Goal: Transaction & Acquisition: Subscribe to service/newsletter

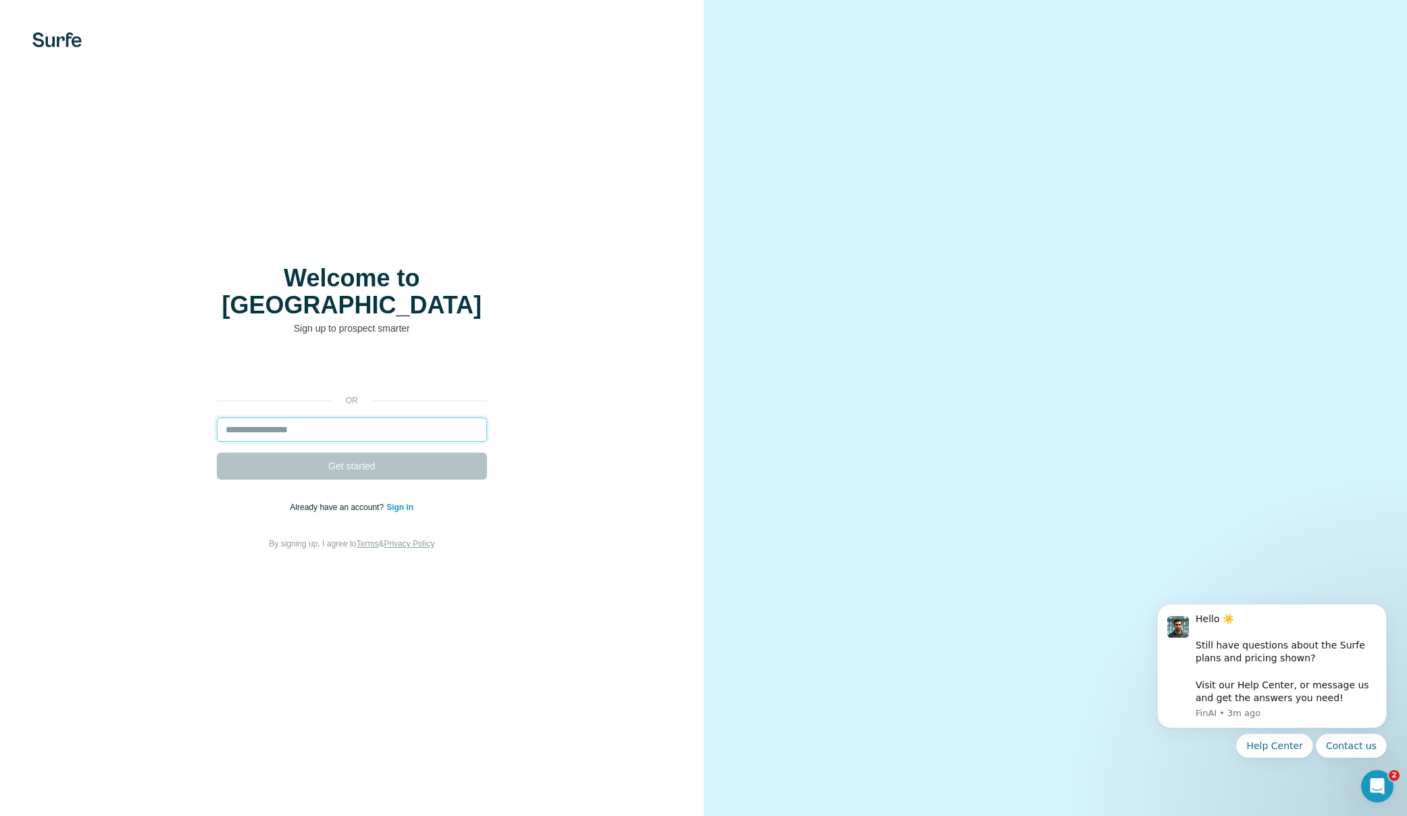
click at [251, 418] on input "email" at bounding box center [352, 429] width 270 height 24
type input "**********"
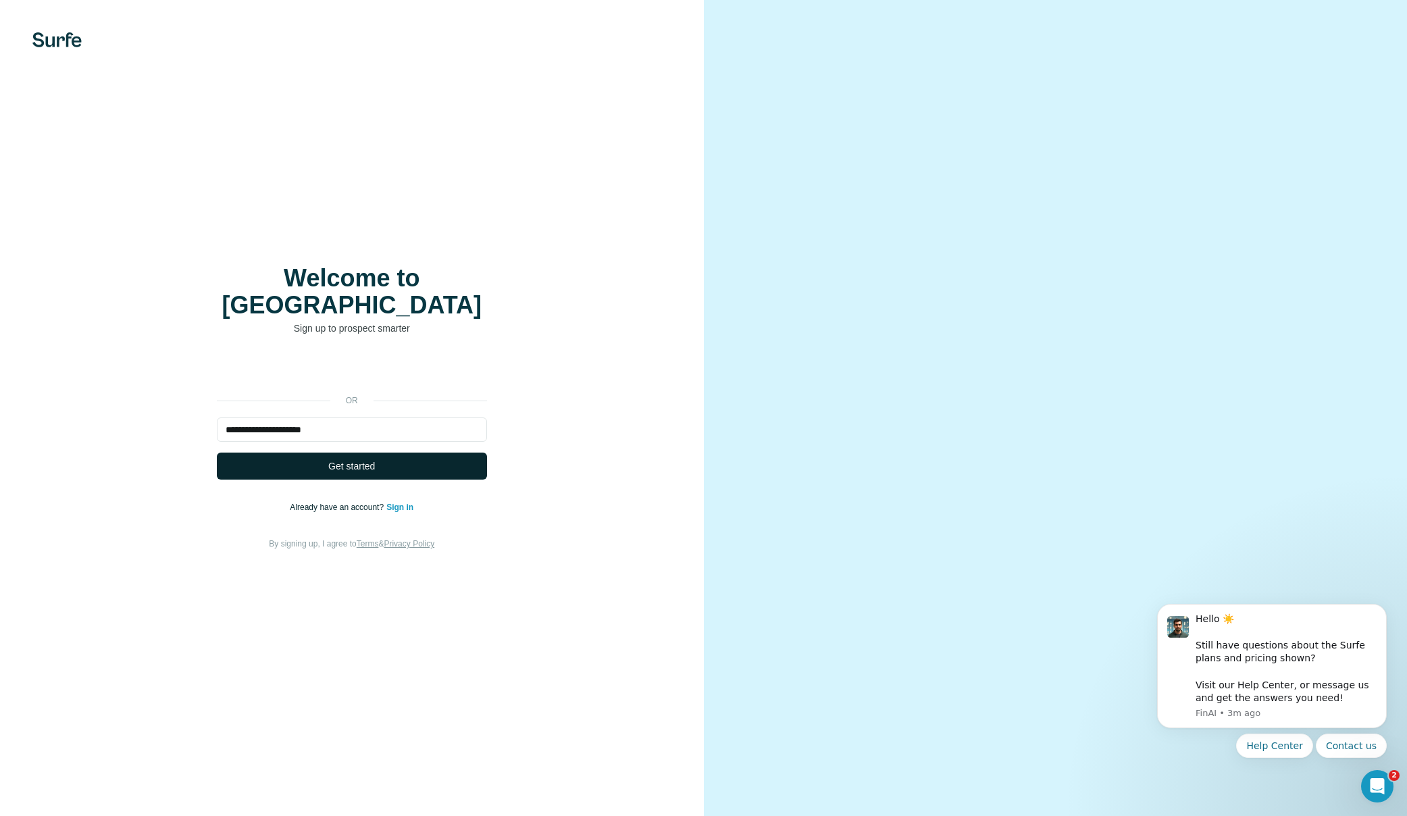
click at [340, 459] on span "Get started" at bounding box center [351, 466] width 47 height 14
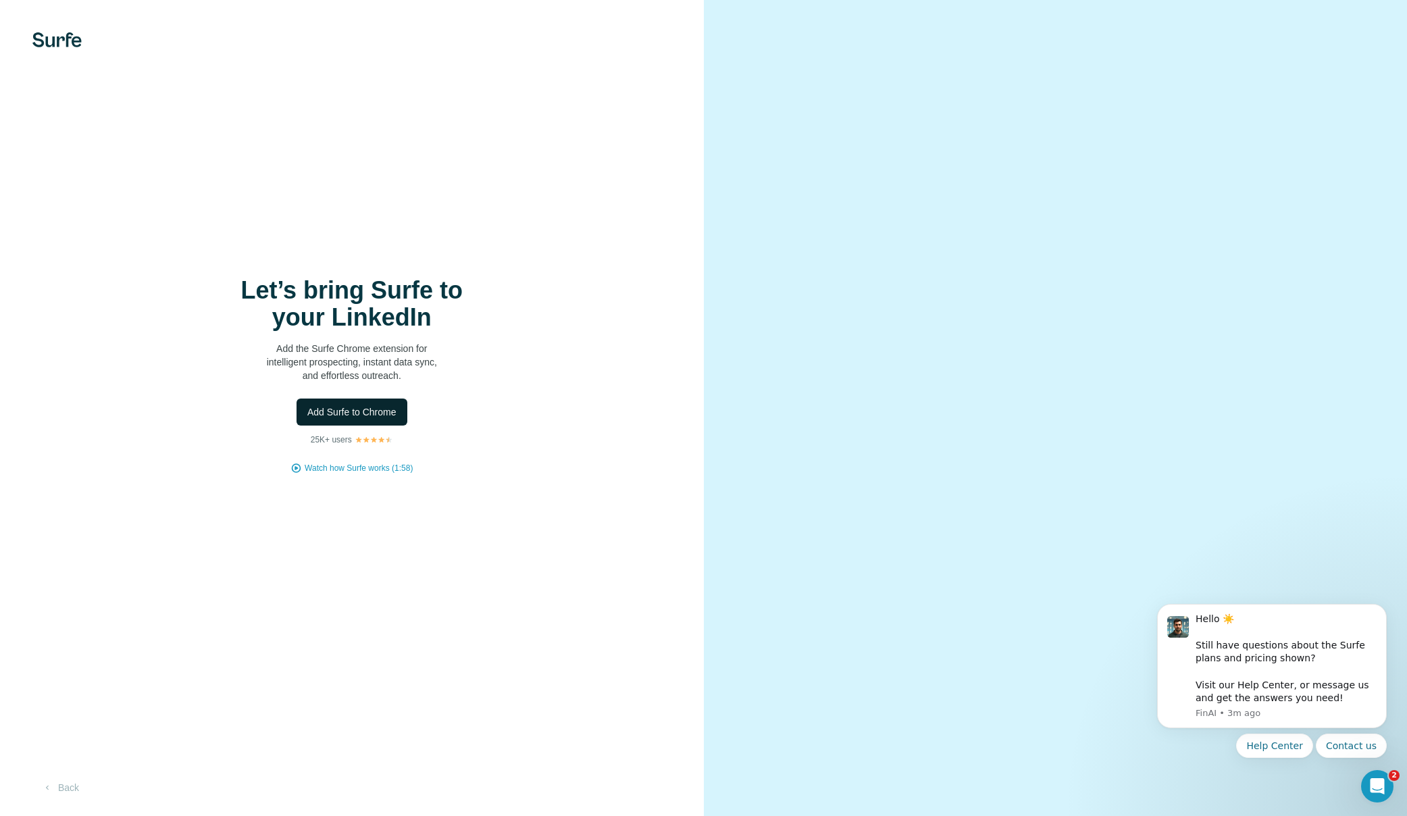
click at [348, 411] on span "Add Surfe to Chrome" at bounding box center [351, 412] width 89 height 14
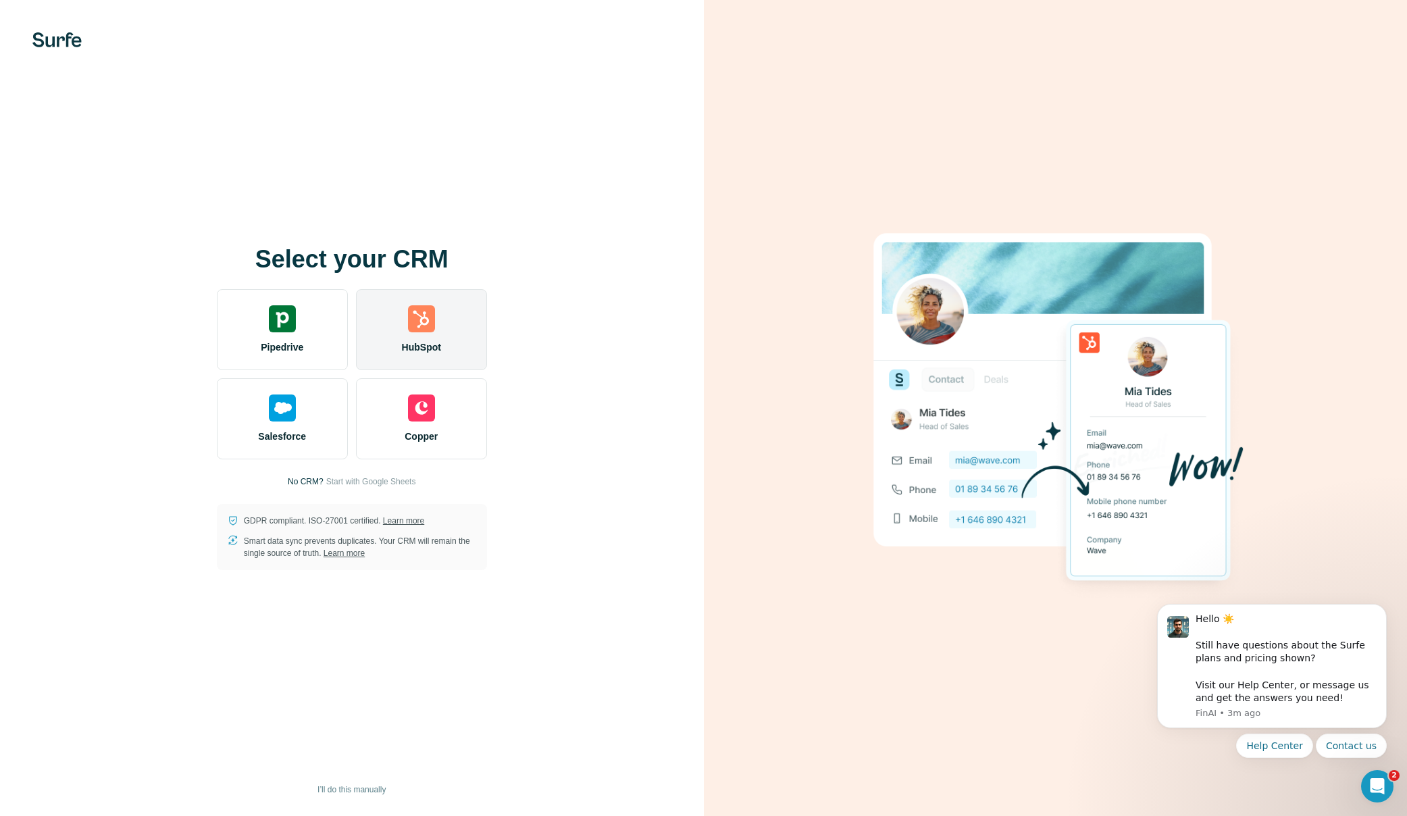
click at [421, 329] on img at bounding box center [421, 318] width 27 height 27
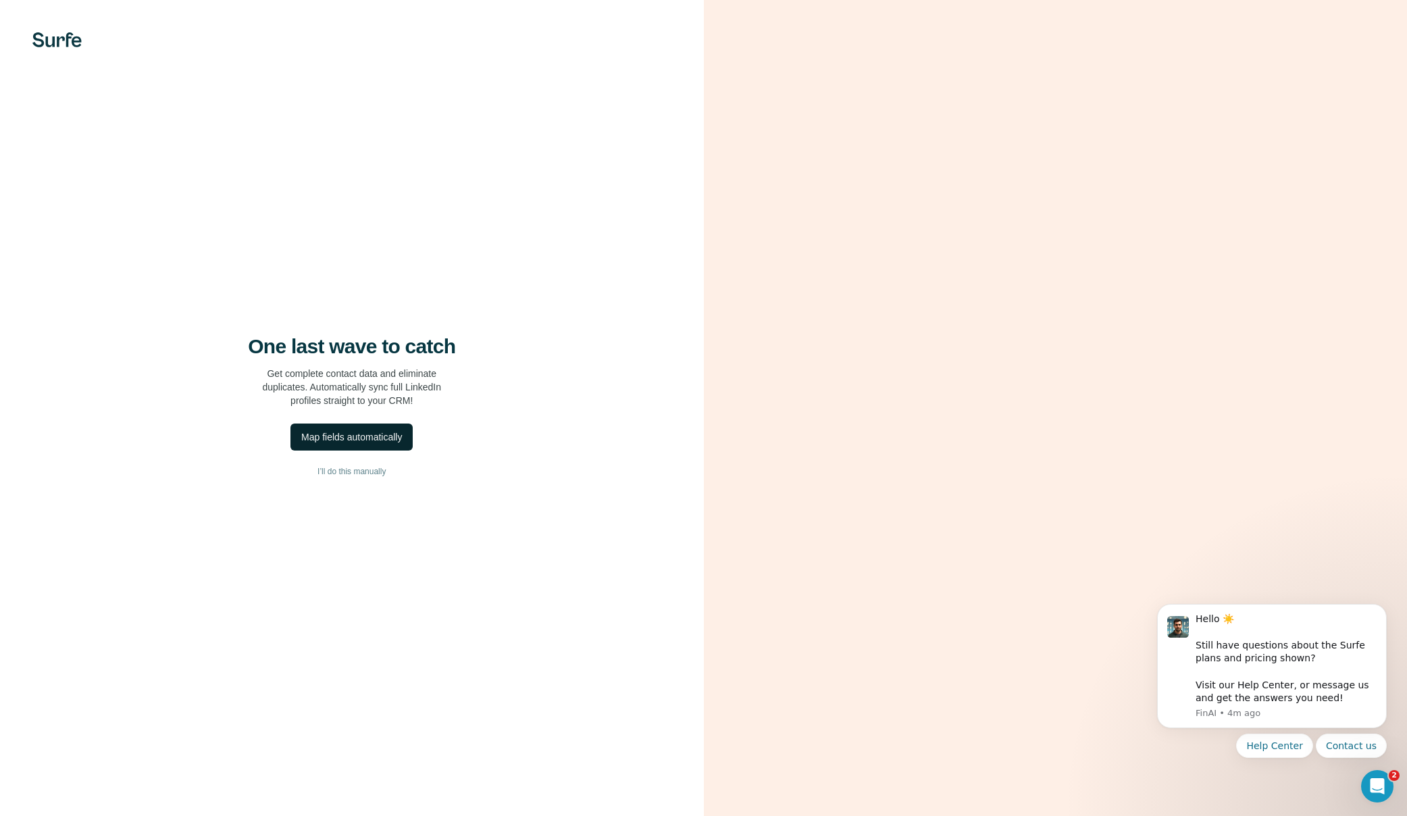
click at [361, 434] on div "Map fields automatically" at bounding box center [351, 437] width 101 height 14
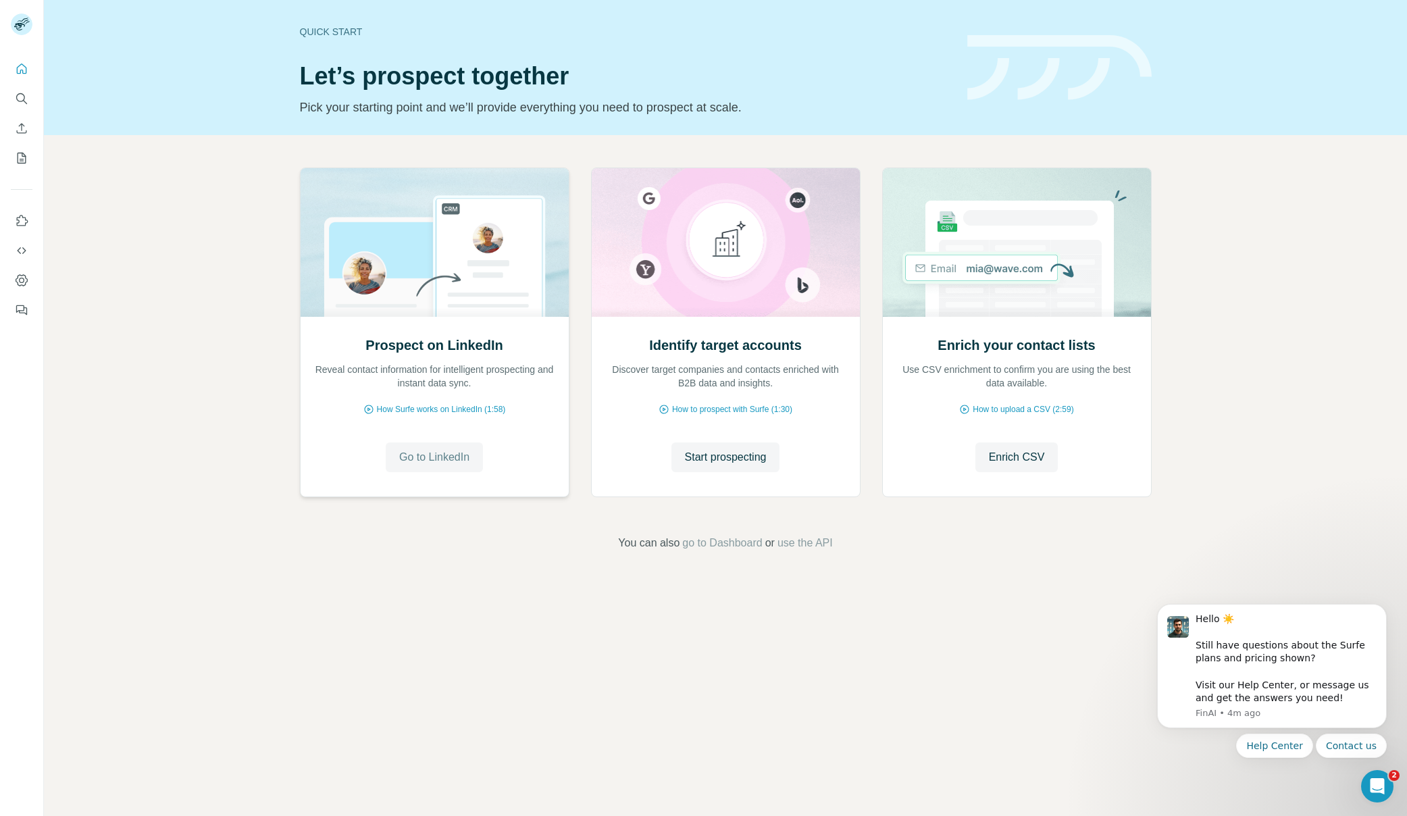
click at [424, 454] on span "Go to LinkedIn" at bounding box center [434, 457] width 70 height 16
click at [421, 409] on span "How Surfe works on LinkedIn (1:58)" at bounding box center [441, 409] width 129 height 12
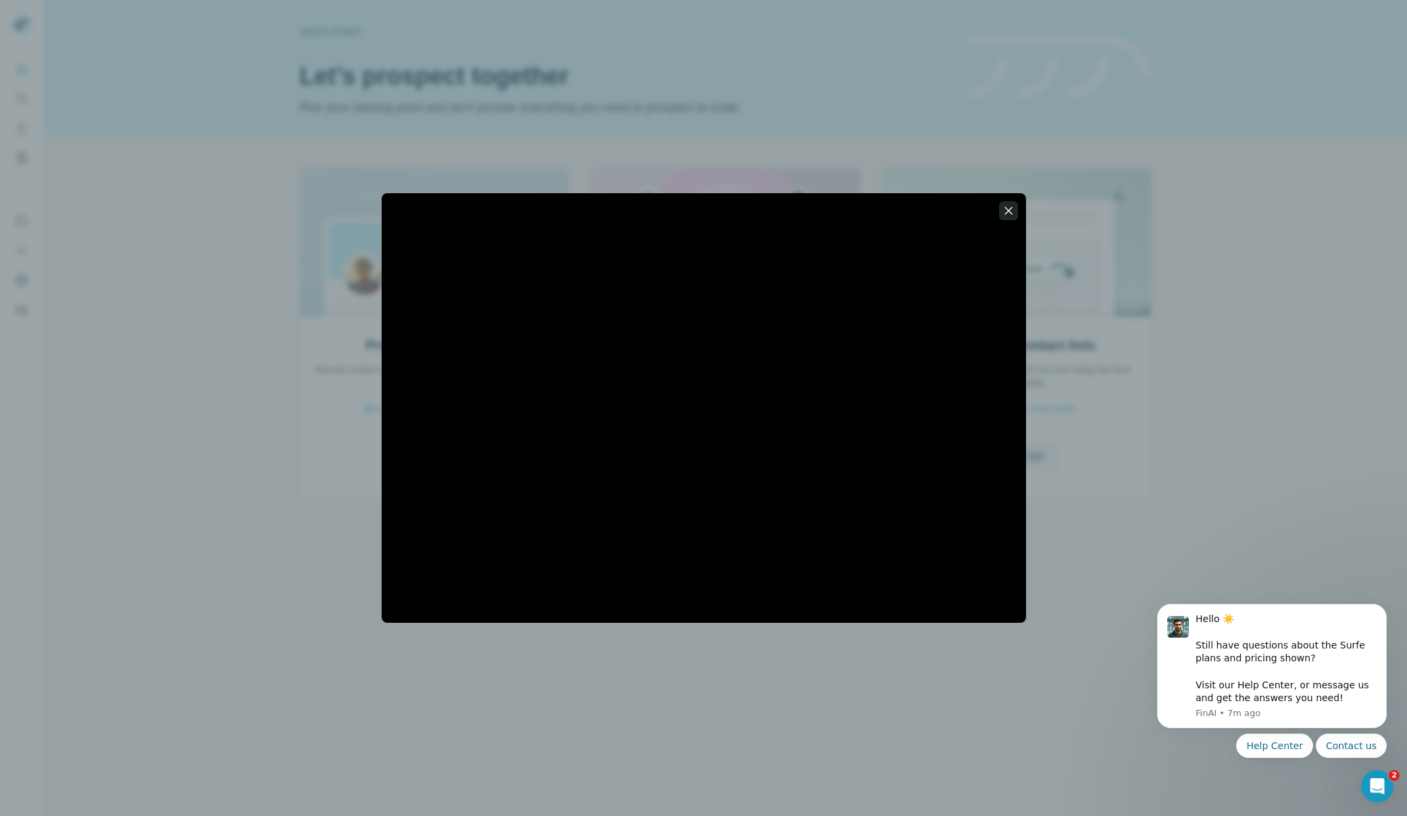
click at [1008, 211] on icon "button" at bounding box center [1007, 210] width 7 height 7
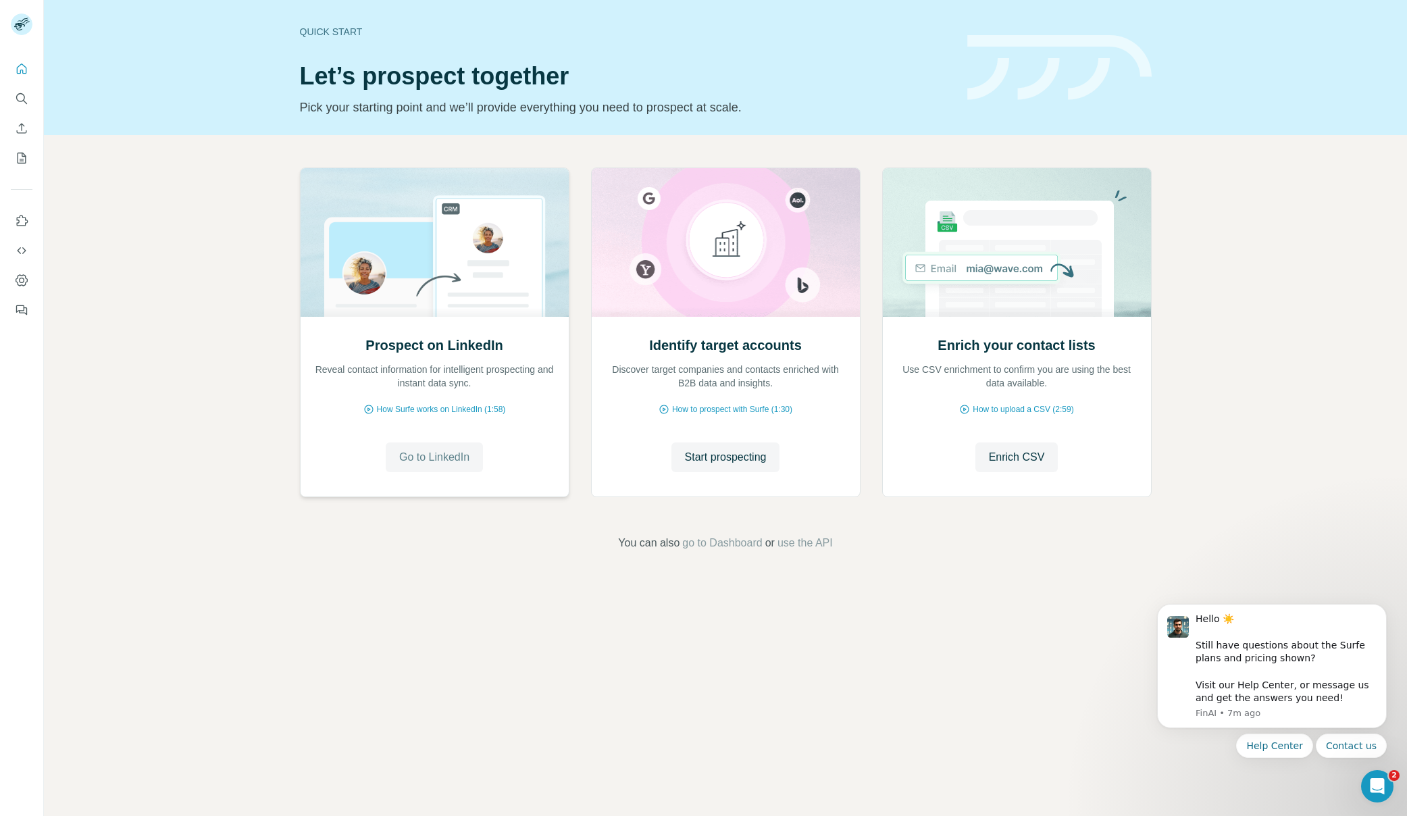
click at [438, 454] on span "Go to LinkedIn" at bounding box center [434, 457] width 70 height 16
